Goal: Task Accomplishment & Management: Manage account settings

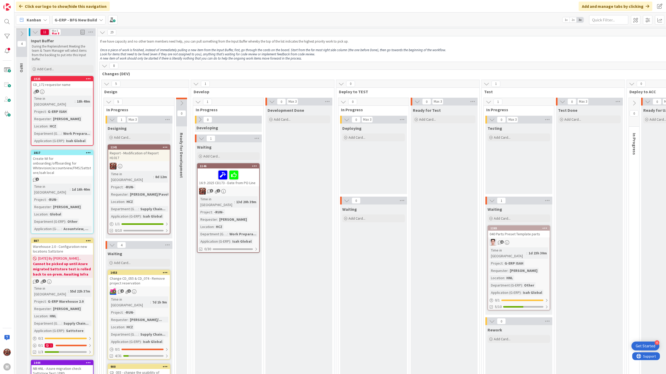
click at [70, 18] on b "G-ERP - BFG New Build" at bounding box center [76, 19] width 42 height 5
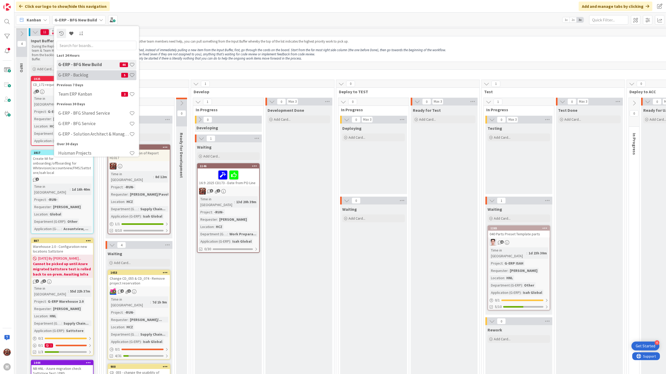
click at [88, 73] on h4 "G-ERP - Backlog" at bounding box center [89, 74] width 63 height 5
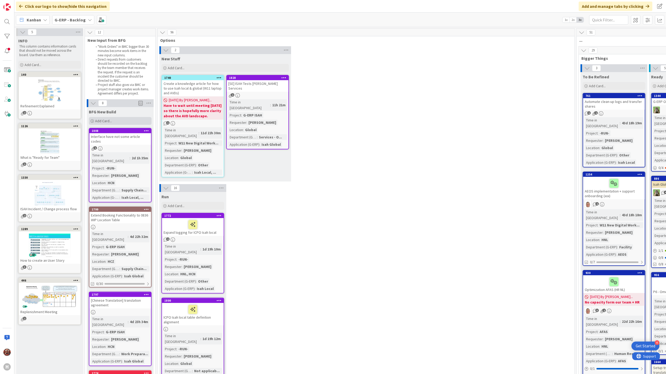
click at [108, 122] on span "Add Card..." at bounding box center [103, 121] width 17 height 5
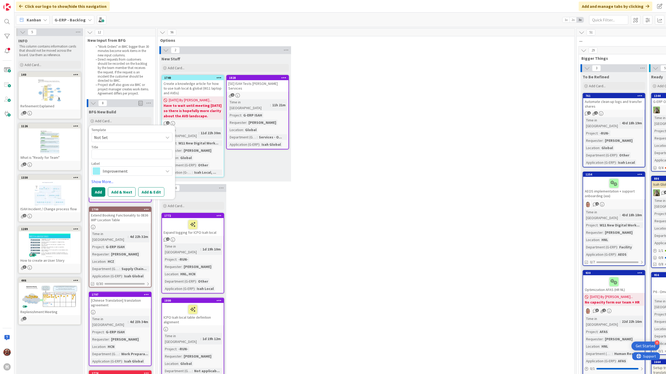
click at [120, 135] on span "Not Set" at bounding box center [126, 137] width 65 height 7
click at [121, 181] on span "Isah preset - template" at bounding box center [136, 180] width 75 height 7
type textarea "x"
type textarea "Isah preset - template"
drag, startPoint x: 144, startPoint y: 155, endPoint x: 93, endPoint y: 153, distance: 51.0
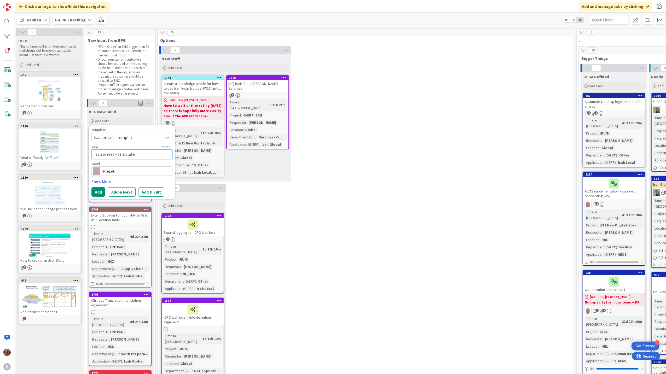
click at [93, 153] on textarea "Isah preset - template" at bounding box center [131, 155] width 81 height 10
click at [130, 154] on textarea "Isah preset - template" at bounding box center [131, 155] width 81 height 10
drag, startPoint x: 139, startPoint y: 154, endPoint x: 73, endPoint y: 153, distance: 66.4
paste textarea "Purchase list - 1213"
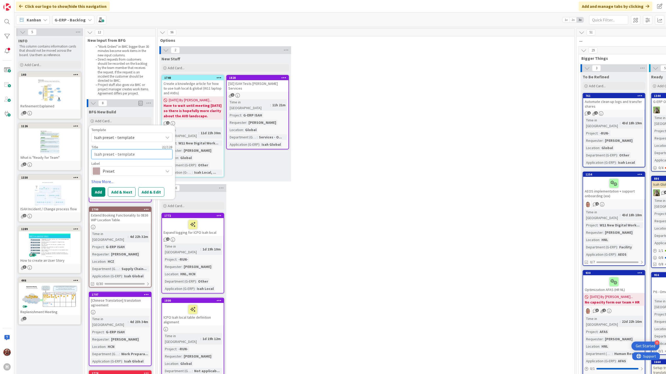
type textarea "x"
type textarea "Purchase list - 1213"
click at [98, 193] on button "Add" at bounding box center [98, 191] width 14 height 9
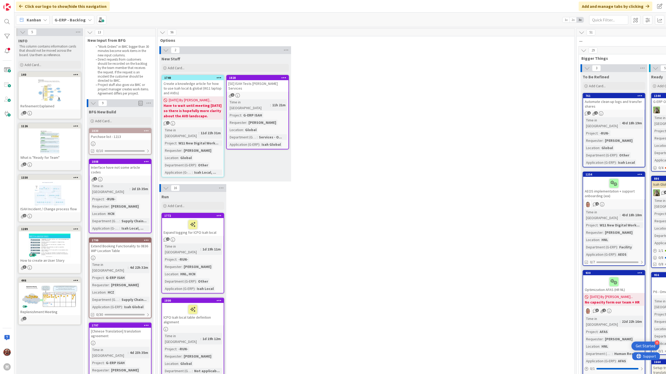
click at [119, 138] on div "Purchase list - 1213" at bounding box center [120, 136] width 62 height 7
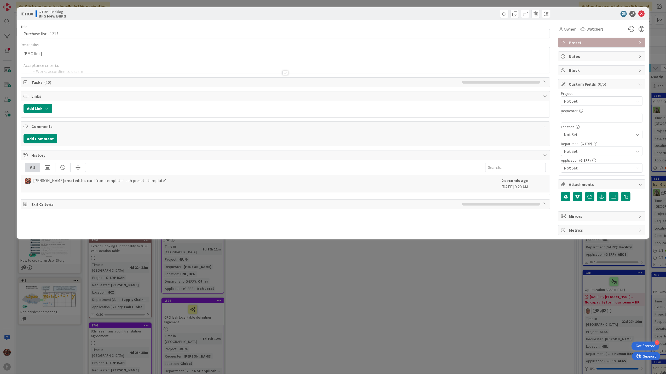
click at [288, 73] on div at bounding box center [286, 73] width 6 height 4
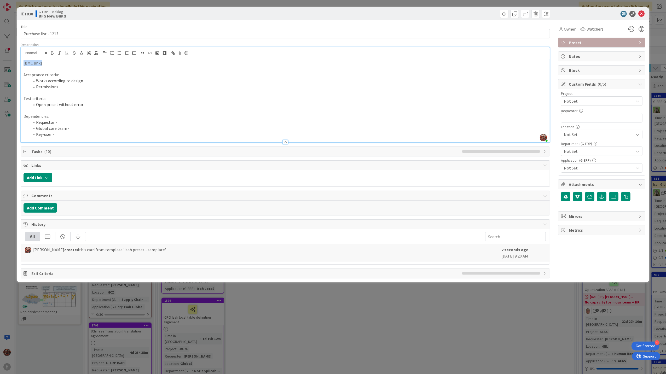
drag, startPoint x: 48, startPoint y: 63, endPoint x: 9, endPoint y: 63, distance: 38.7
click at [9, 63] on div "ID 1830 G-ERP - Backlog BFG New Build Title 21 / 128 Purchase list - 1213 Descr…" at bounding box center [333, 187] width 666 height 374
click at [60, 121] on li "Requestor -" at bounding box center [289, 122] width 518 height 6
click at [74, 125] on li "Requestor -" at bounding box center [289, 122] width 518 height 6
drag, startPoint x: 108, startPoint y: 125, endPoint x: 56, endPoint y: 124, distance: 51.8
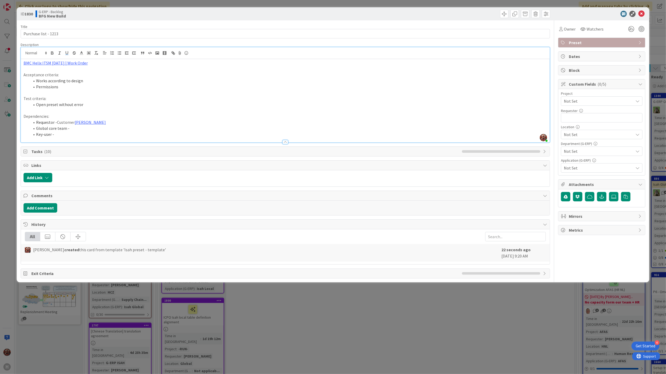
click at [56, 124] on li "Requestor - Customer [PERSON_NAME]" at bounding box center [289, 122] width 518 height 6
click at [58, 122] on li "Requestor -[PERSON_NAME]" at bounding box center [289, 122] width 518 height 6
click at [72, 130] on li "Global core team -" at bounding box center [289, 128] width 518 height 6
click at [66, 135] on li "Key-user -" at bounding box center [289, 134] width 518 height 6
click at [73, 129] on li "Global core team -" at bounding box center [289, 128] width 518 height 6
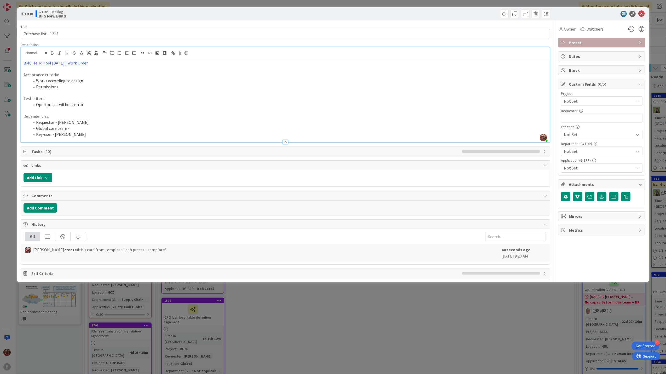
click at [94, 62] on p "BMC Helix ITSM [DATE] | Work Order" at bounding box center [286, 63] width 524 height 6
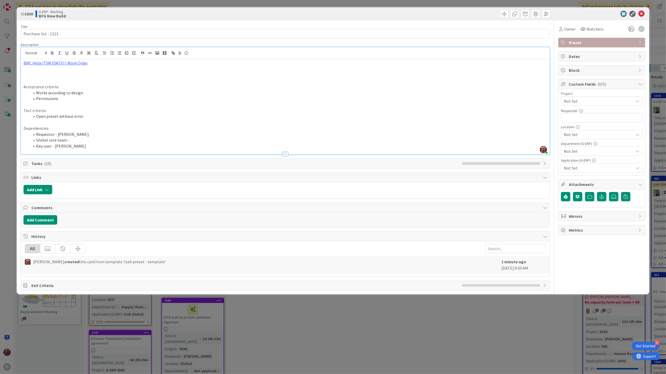
click at [39, 71] on p at bounding box center [286, 69] width 524 height 6
click at [24, 70] on p "add Cust.drawing column field into presets Current receipt schedule lines + Pur…" at bounding box center [286, 69] width 524 height 6
click at [89, 62] on p "BMC Helix ITSM [DATE] | Work Order" at bounding box center [286, 63] width 524 height 6
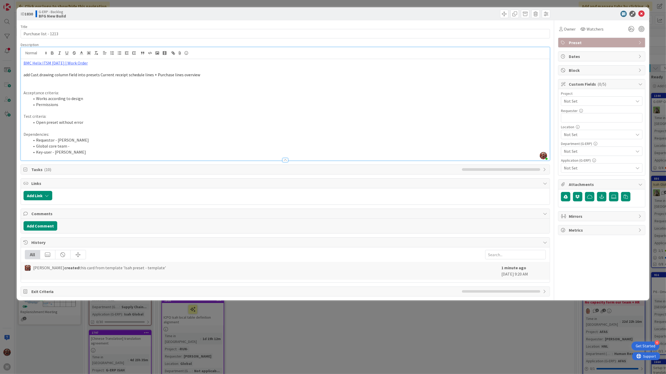
click at [38, 84] on p at bounding box center [286, 87] width 524 height 6
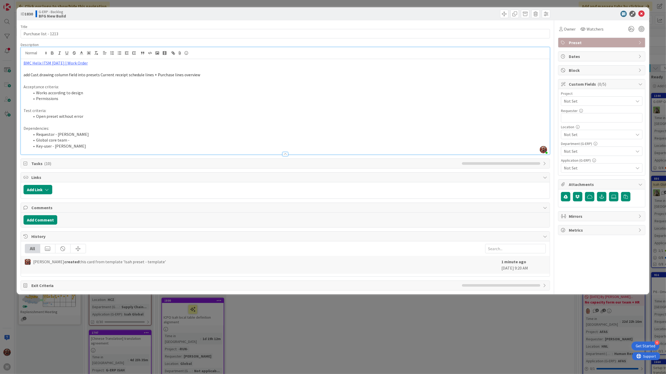
click at [333, 104] on span "Not Set" at bounding box center [597, 100] width 67 height 7
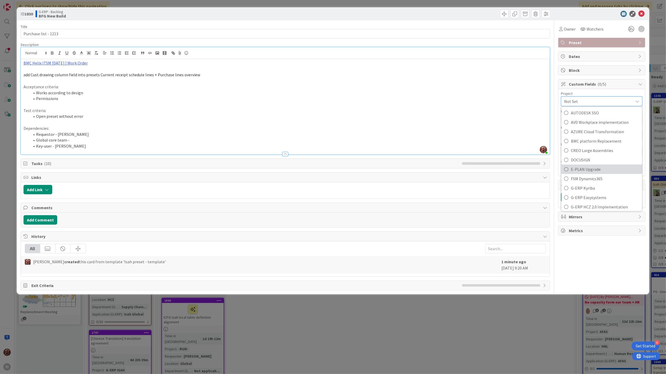
scroll to position [139, 0]
click at [333, 178] on span "G-ERP ISAH" at bounding box center [605, 182] width 68 height 8
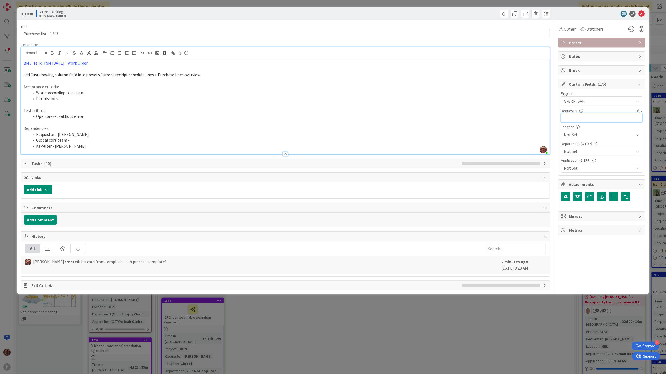
click at [333, 119] on input "text" at bounding box center [602, 117] width 82 height 9
type input "[PERSON_NAME]"
click at [333, 133] on span "Not Set" at bounding box center [599, 134] width 70 height 6
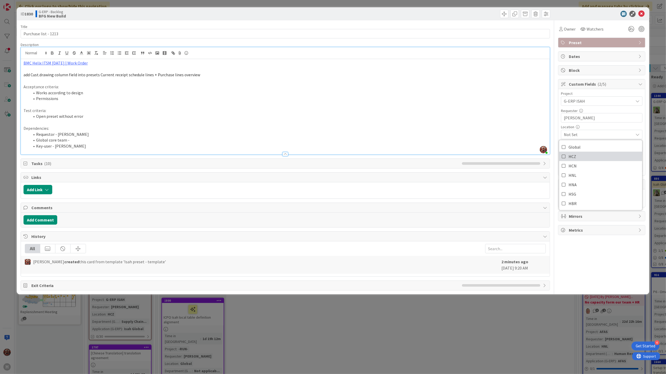
click at [333, 158] on link "HCZ" at bounding box center [600, 156] width 83 height 9
click at [333, 190] on div "Title 21 / 128 Purchase list - 1213 Description [PERSON_NAME] joined 2 m ago BM…" at bounding box center [333, 155] width 625 height 270
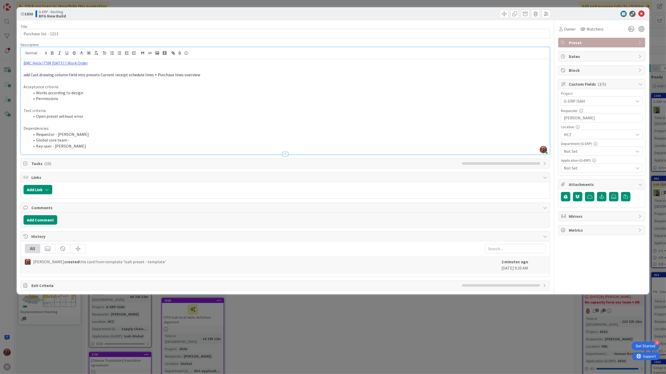
click at [333, 152] on span "Not Set" at bounding box center [599, 151] width 70 height 6
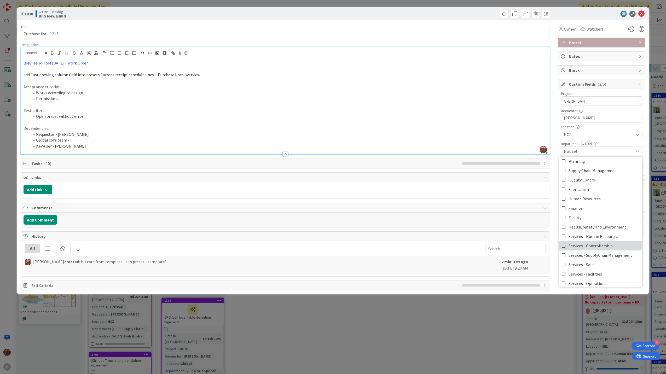
scroll to position [0, 0]
click at [333, 186] on span "Supply Chain Management" at bounding box center [593, 183] width 48 height 8
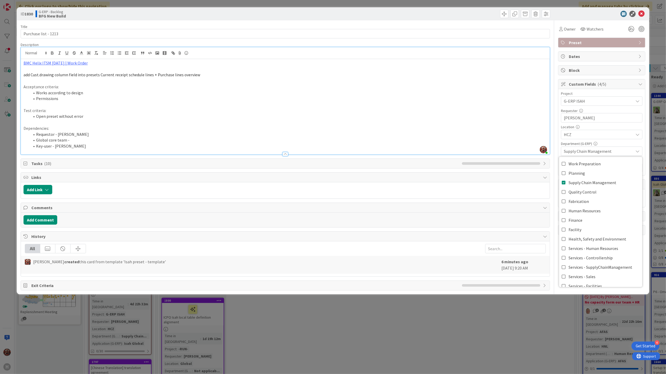
click at [276, 222] on div "ID 1830 G-ERP - Backlog BFG New Build Title 21 / 128 Purchase list - 1213 Descr…" at bounding box center [333, 187] width 666 height 374
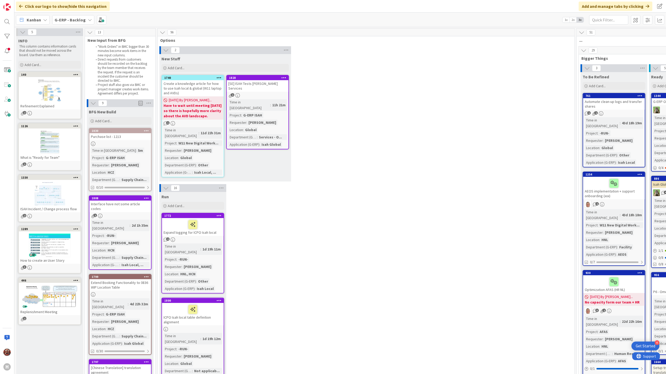
click at [120, 170] on div "Time in Column : 5m Project : G-ERP ISAH Requester : [PERSON_NAME] Location : H…" at bounding box center [120, 165] width 59 height 35
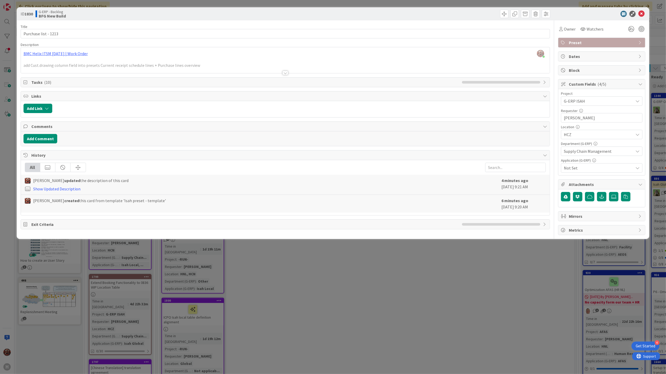
click at [333, 167] on span "Not Set" at bounding box center [599, 168] width 70 height 6
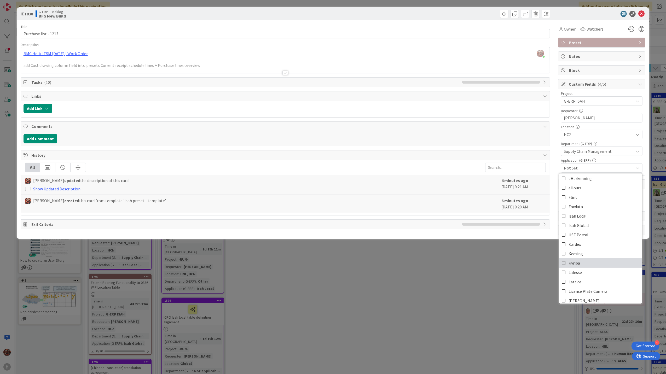
scroll to position [70, 0]
click at [333, 222] on span "Isah Global" at bounding box center [579, 224] width 20 height 8
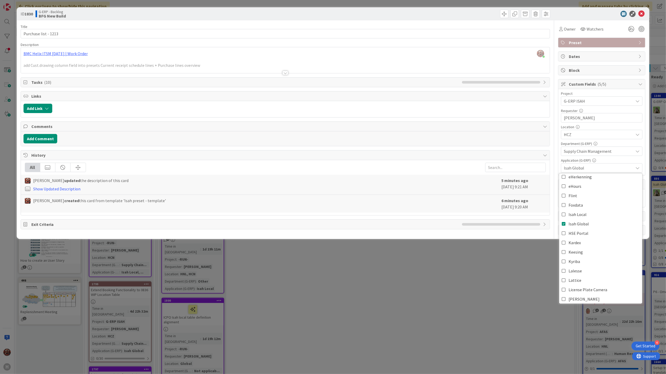
click at [333, 17] on div at bounding box center [419, 14] width 264 height 8
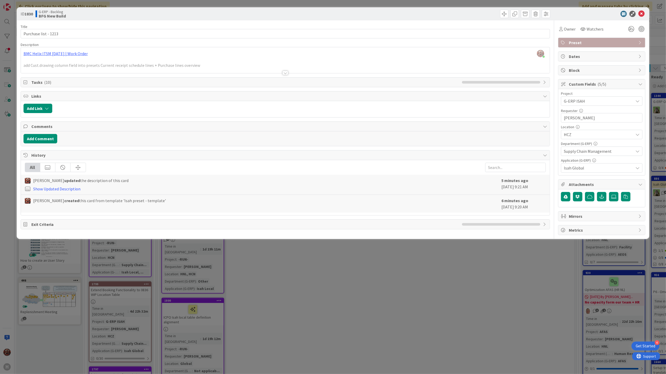
click at [286, 73] on div at bounding box center [286, 73] width 6 height 4
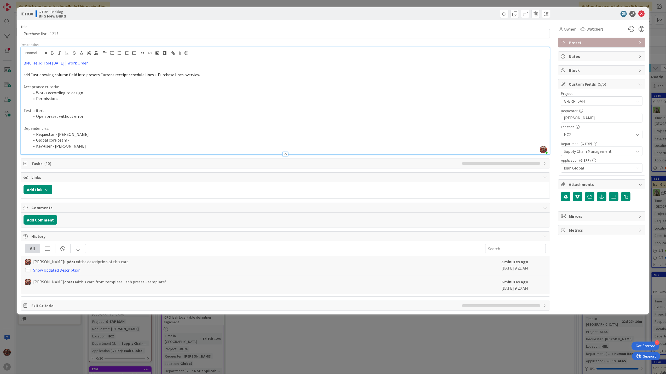
click at [110, 106] on p at bounding box center [286, 105] width 524 height 6
click at [84, 139] on li "Global core team -" at bounding box center [289, 140] width 518 height 6
click at [333, 14] on icon at bounding box center [642, 14] width 6 height 6
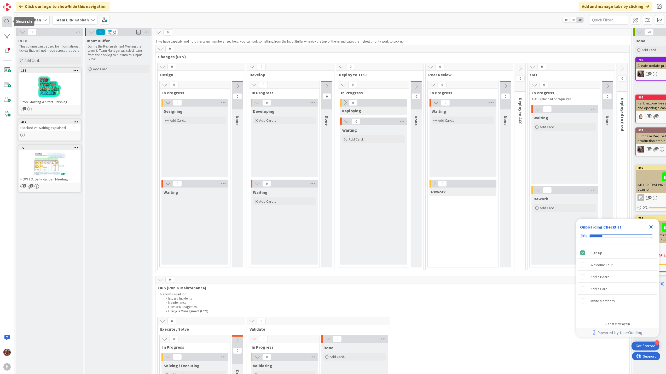
click at [7, 21] on div at bounding box center [7, 21] width 10 height 10
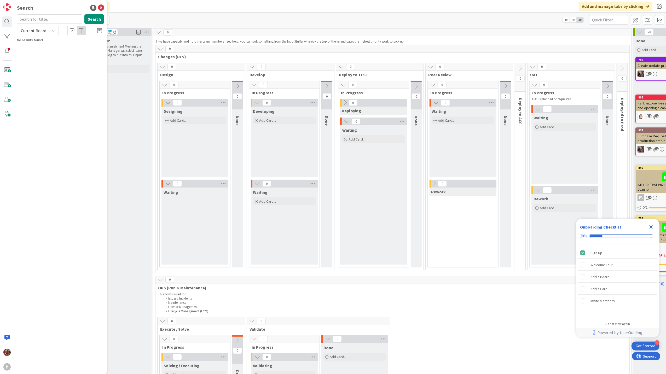
click at [51, 19] on input "text" at bounding box center [49, 18] width 65 height 9
click at [40, 30] on span "Current Board" at bounding box center [33, 30] width 25 height 5
drag, startPoint x: 34, startPoint y: 53, endPoint x: 43, endPoint y: 49, distance: 10.3
click at [34, 53] on span "All Boards" at bounding box center [47, 53] width 54 height 8
click at [45, 20] on input "146" at bounding box center [49, 18] width 65 height 9
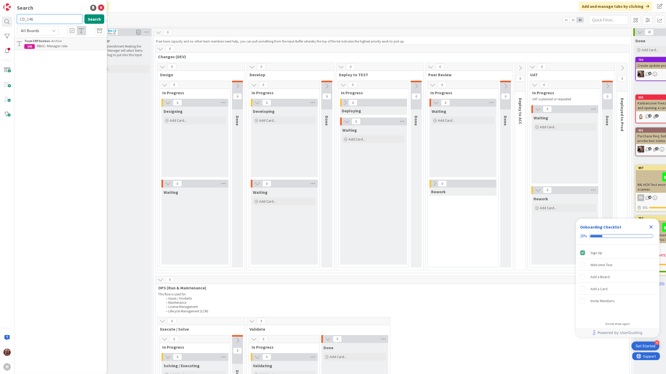
type input "CD_146"
click at [48, 44] on mark "CD_146" at bounding box center [44, 45] width 14 height 5
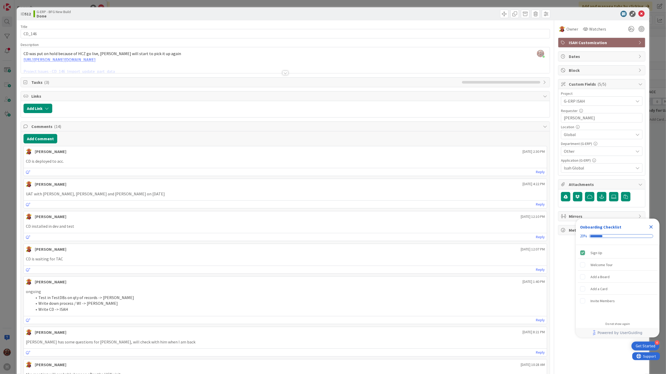
click at [283, 73] on div at bounding box center [286, 73] width 6 height 4
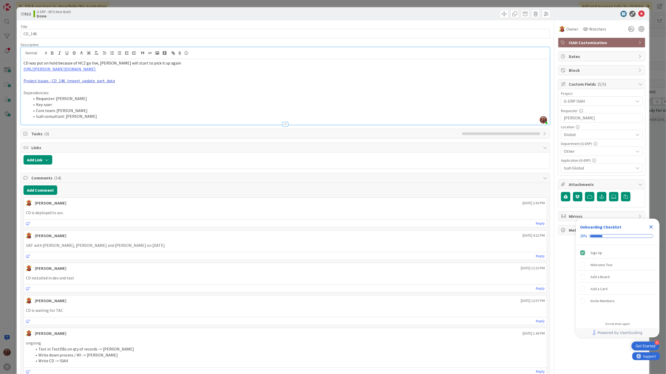
click at [80, 83] on link "Project Issues - CD_146_Import_update_part_data" at bounding box center [69, 80] width 91 height 5
click at [69, 88] on link "https://isahbv.sharepoint.com/sites/customerportals/97767/ProjectIssues/DispFor…" at bounding box center [54, 91] width 36 height 7
click at [653, 225] on icon "Close Checklist" at bounding box center [651, 227] width 6 height 6
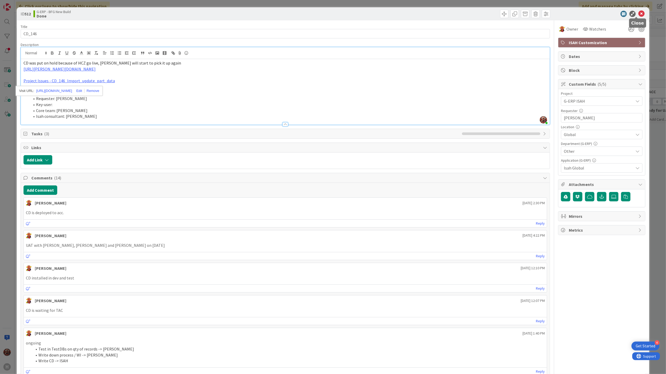
click at [639, 12] on icon at bounding box center [642, 14] width 6 height 6
